Goal: Task Accomplishment & Management: Manage account settings

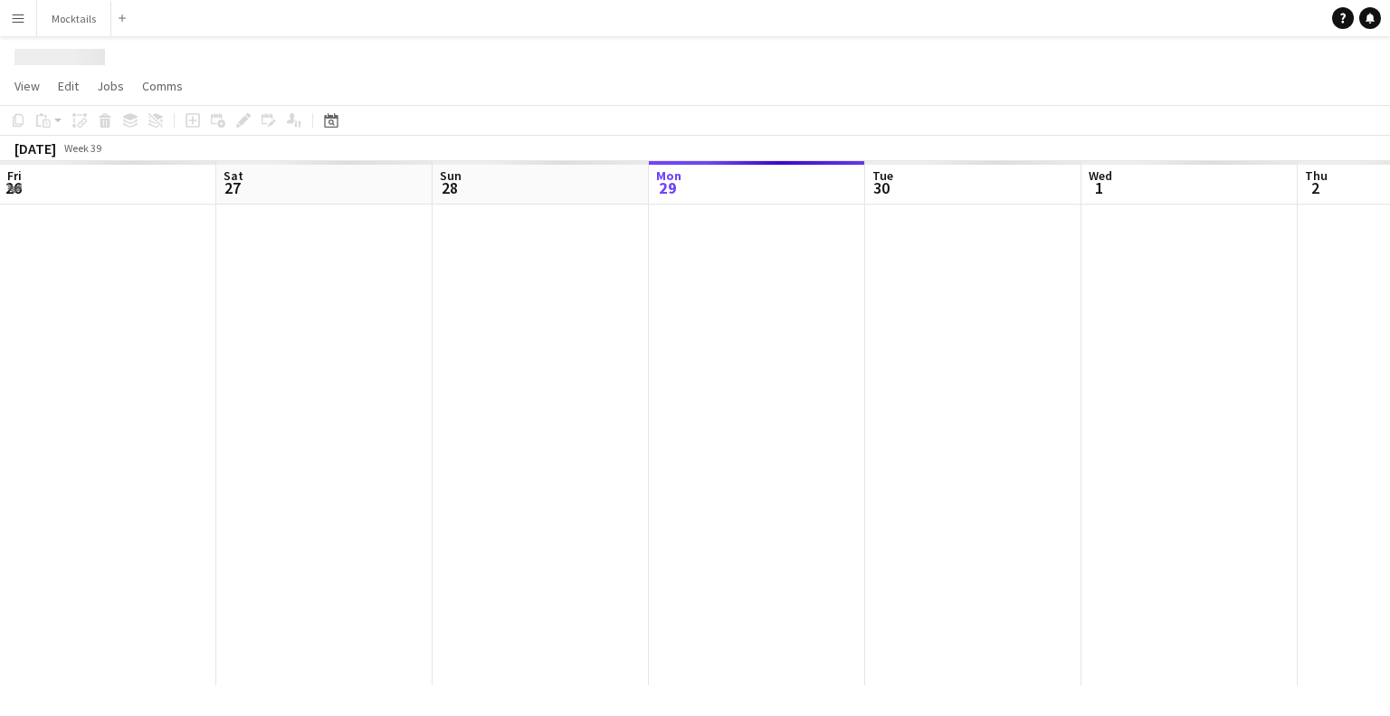
scroll to position [0, 433]
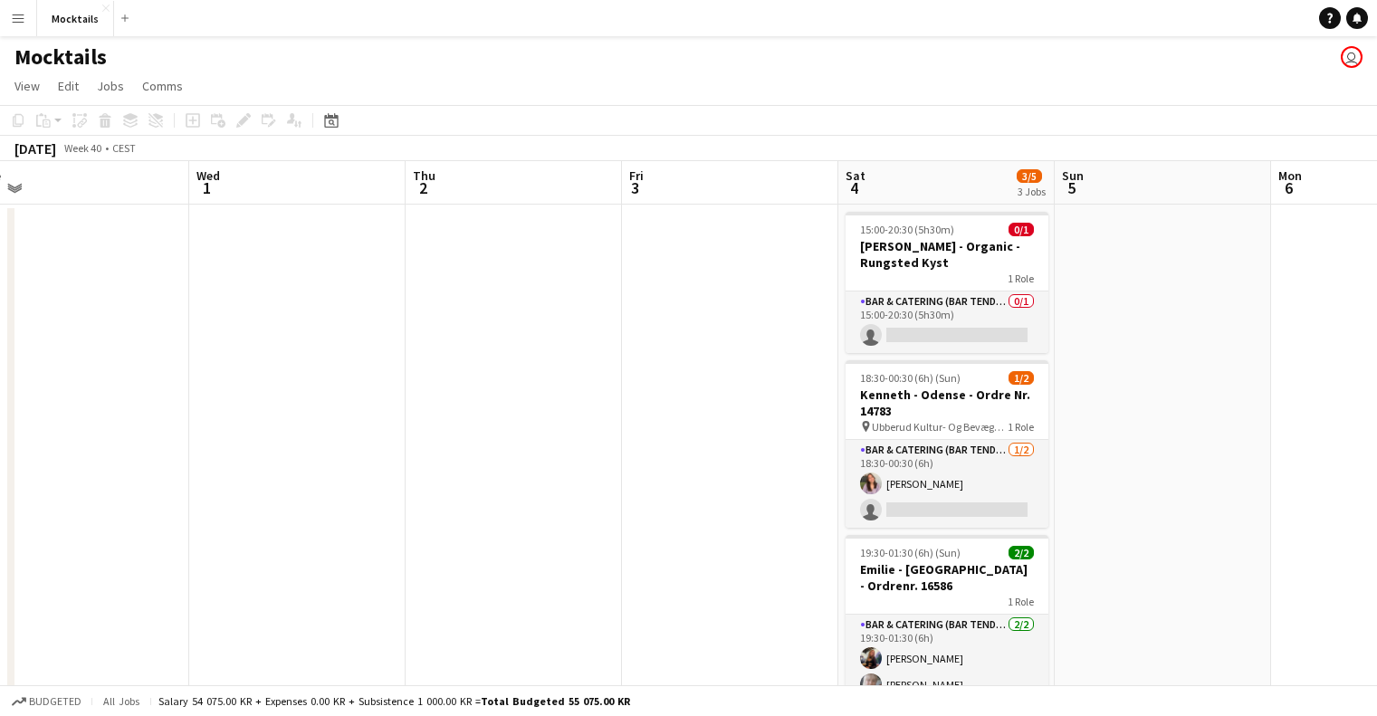
drag, startPoint x: 596, startPoint y: 317, endPoint x: 614, endPoint y: 500, distance: 184.5
click at [147, 398] on app-calendar-viewport "Sat 27 2/2 1 Job Sun 28 1/1 1 Job Mon 29 Tue 30 Wed 1 Thu 2 Fri 3 Sat 4 3/5 3 J…" at bounding box center [688, 493] width 1377 height 665
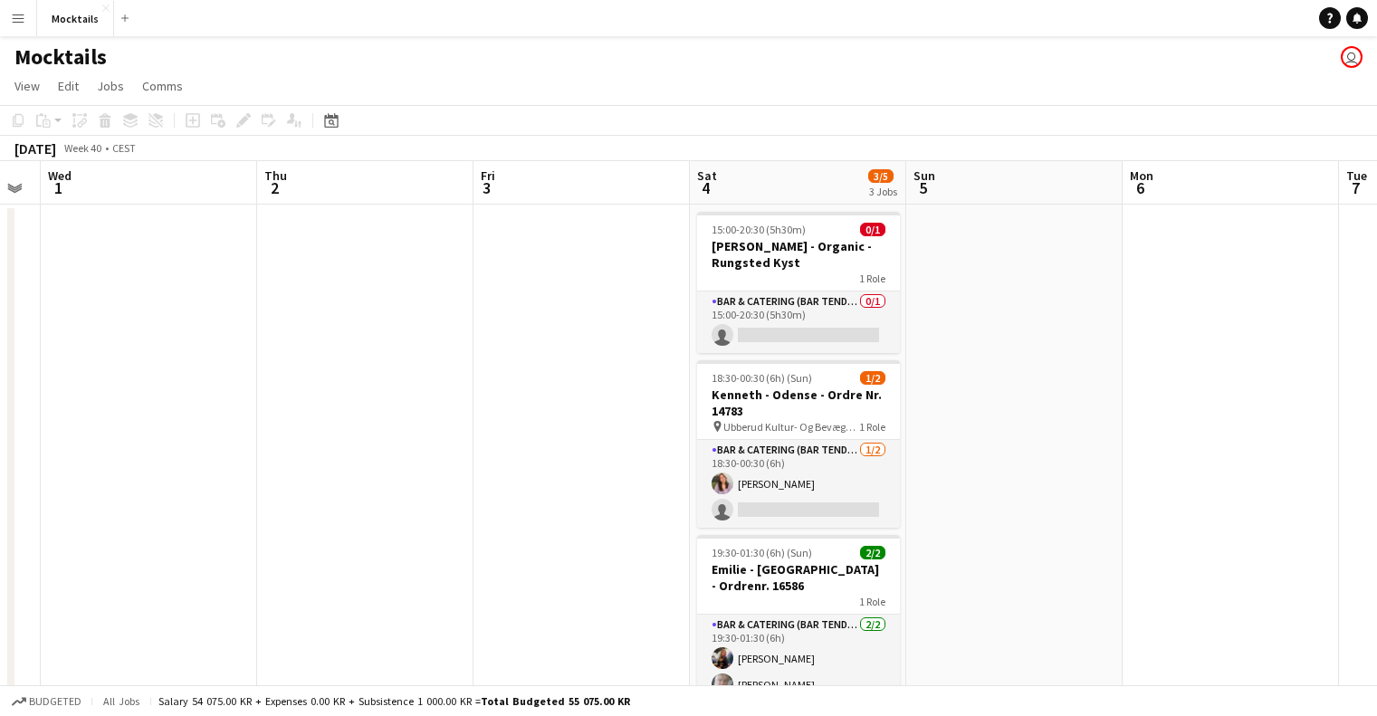
drag, startPoint x: 781, startPoint y: 497, endPoint x: 640, endPoint y: 449, distance: 149.1
click at [632, 487] on app-calendar-viewport "Sat 27 2/2 1 Job Sun 28 1/1 1 Job Mon 29 Tue 30 Wed 1 Thu 2 Fri 3 Sat 4 3/5 3 J…" at bounding box center [688, 493] width 1377 height 665
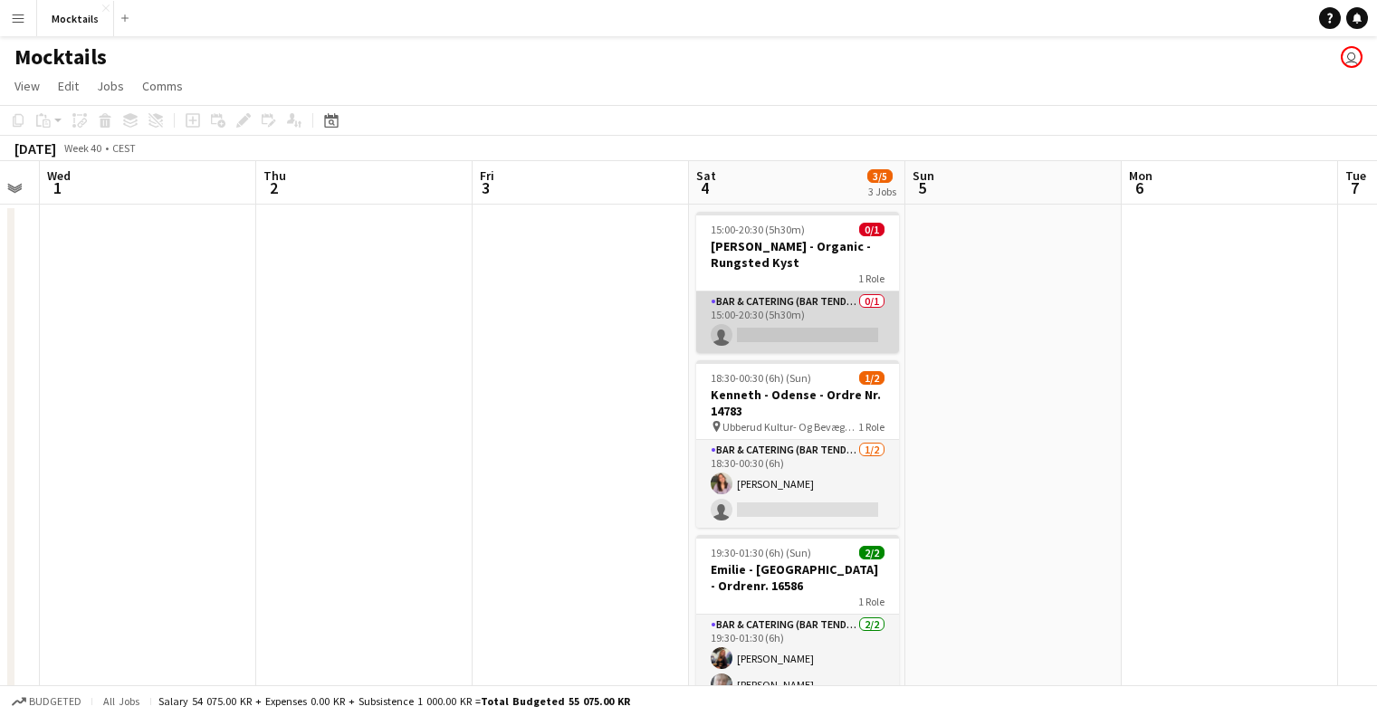
scroll to position [0, 824]
click at [805, 318] on app-card-role "Bar & Catering (Bar Tender) 0/1 15:00-20:30 (5h30m) single-neutral-actions" at bounding box center [798, 322] width 203 height 62
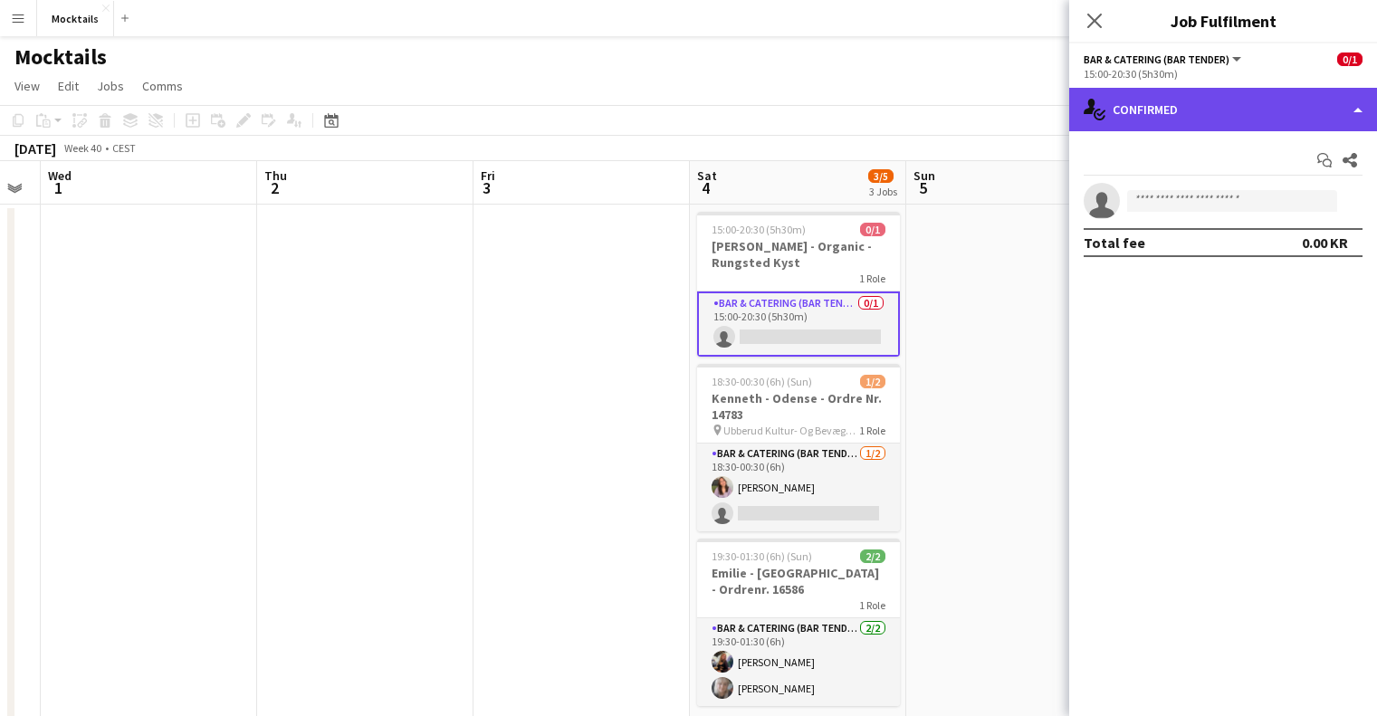
click at [1202, 97] on div "single-neutral-actions-check-2 Confirmed" at bounding box center [1223, 109] width 308 height 43
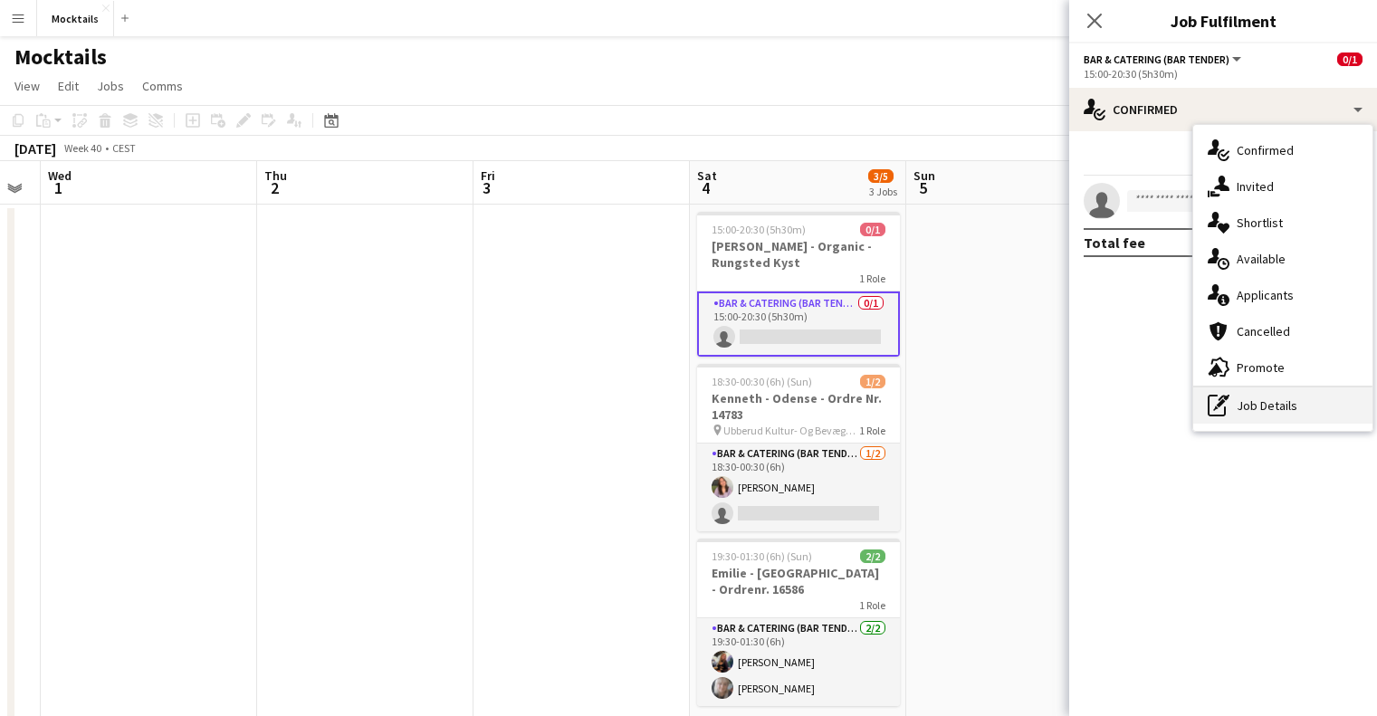
click at [1272, 412] on div "pen-write Job Details" at bounding box center [1282, 405] width 179 height 36
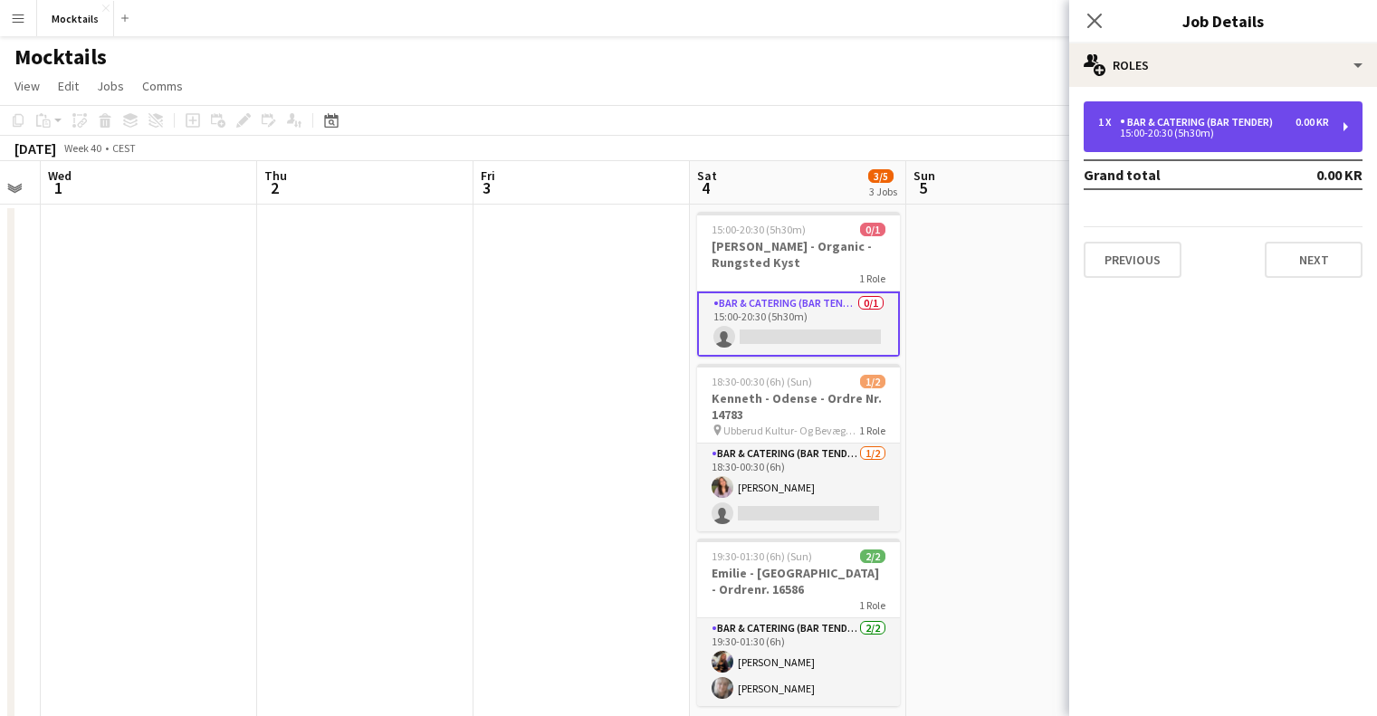
click at [1159, 146] on div "1 x Bar & Catering (Bar Tender) 0.00 KR 15:00-20:30 (5h30m)" at bounding box center [1222, 126] width 279 height 51
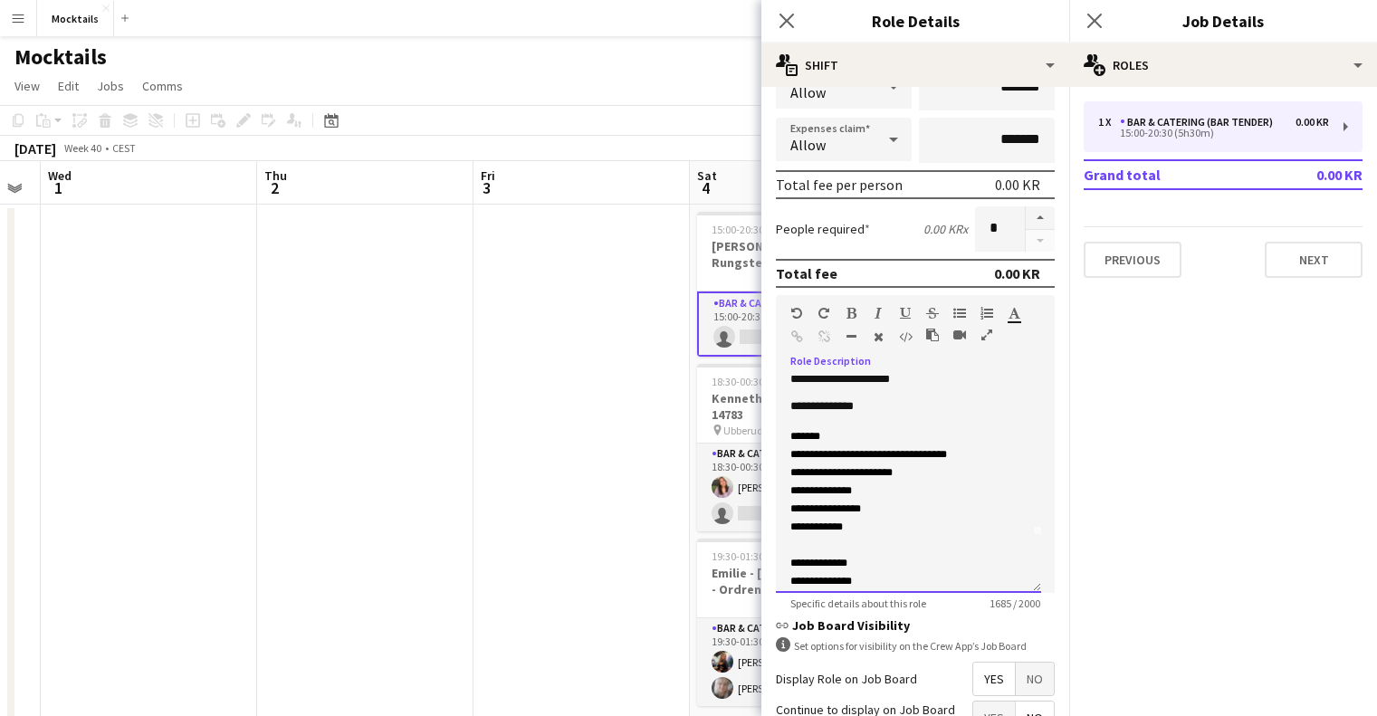
scroll to position [0, 0]
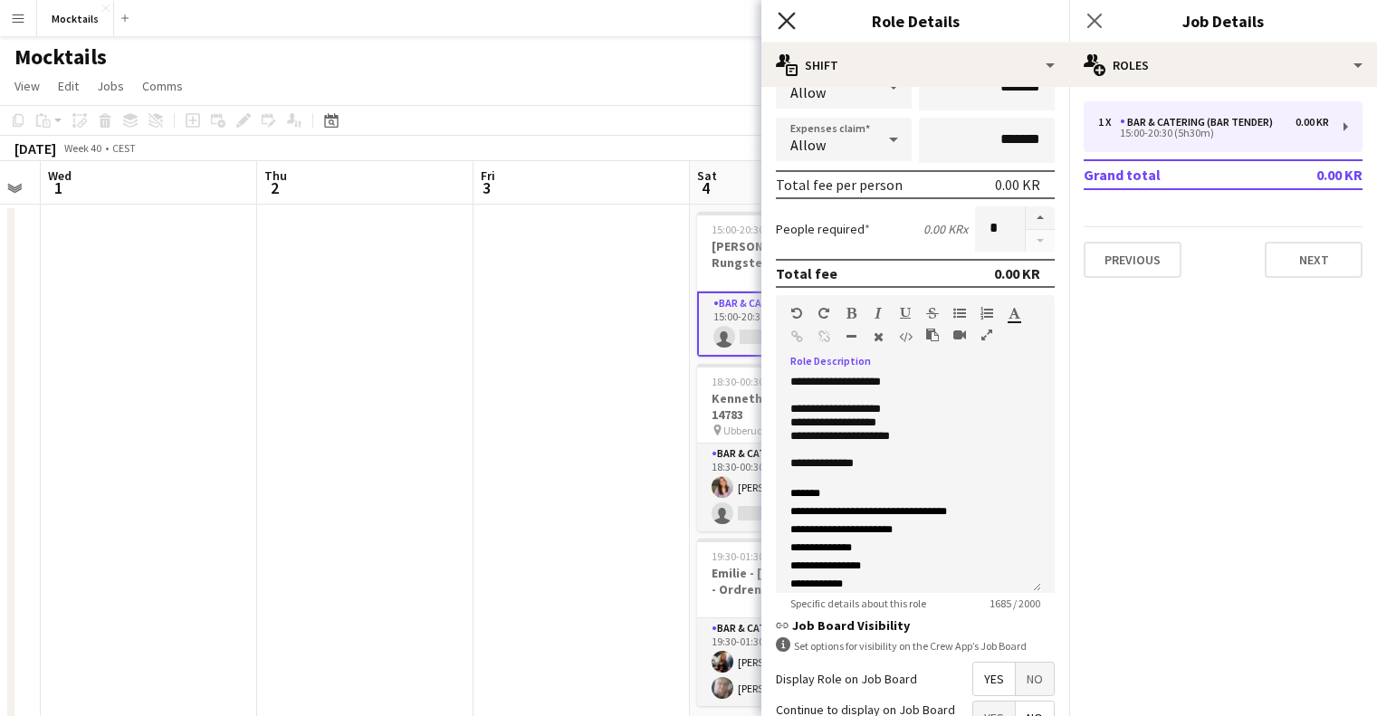
click at [790, 20] on icon "Close pop-in" at bounding box center [785, 20] width 17 height 17
